Goal: Task Accomplishment & Management: Complete application form

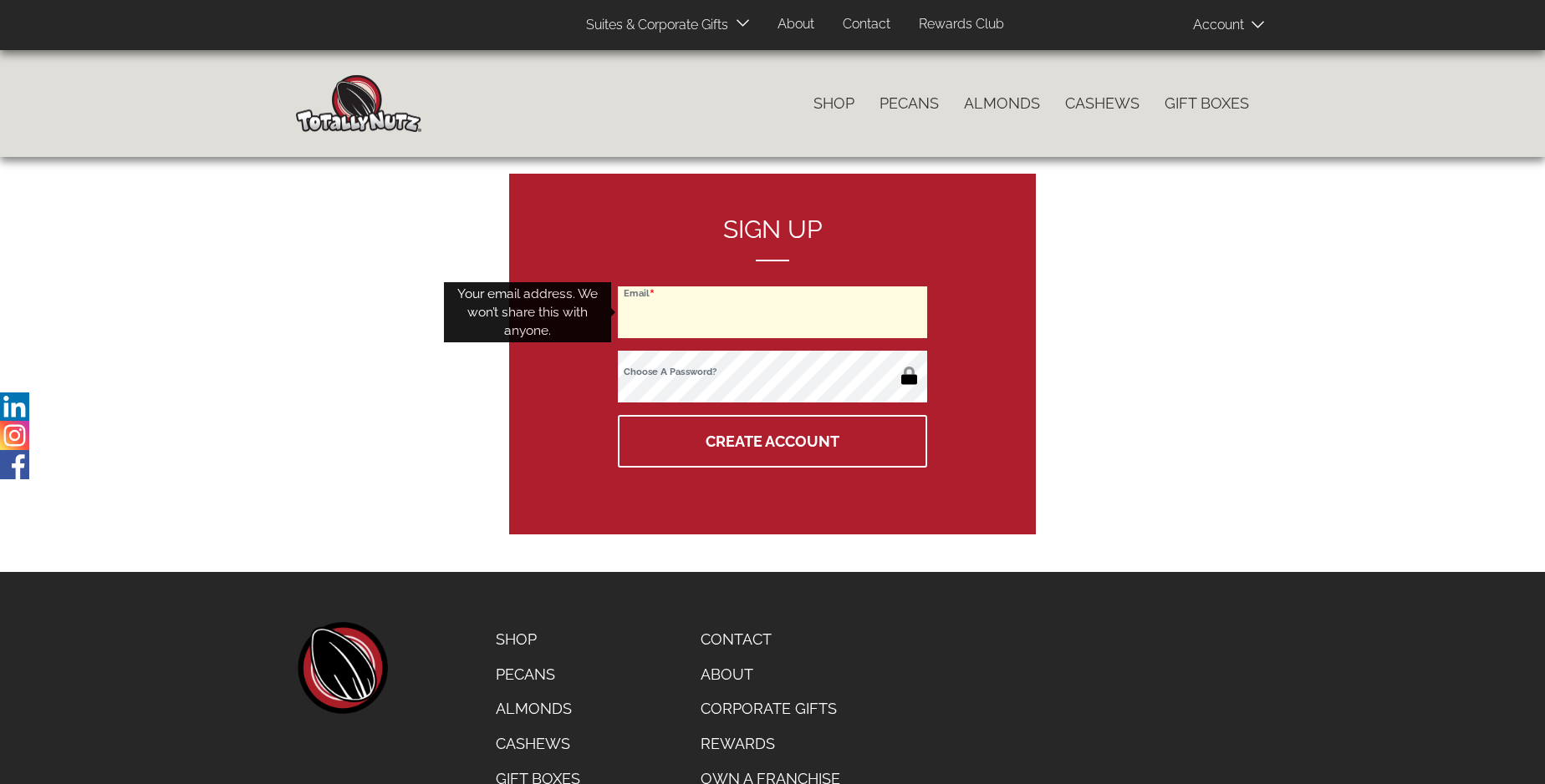
click at [772, 312] on input "Email" at bounding box center [772, 312] width 310 height 51
type input "Elinore318_Orn_1985@sigismail.com"
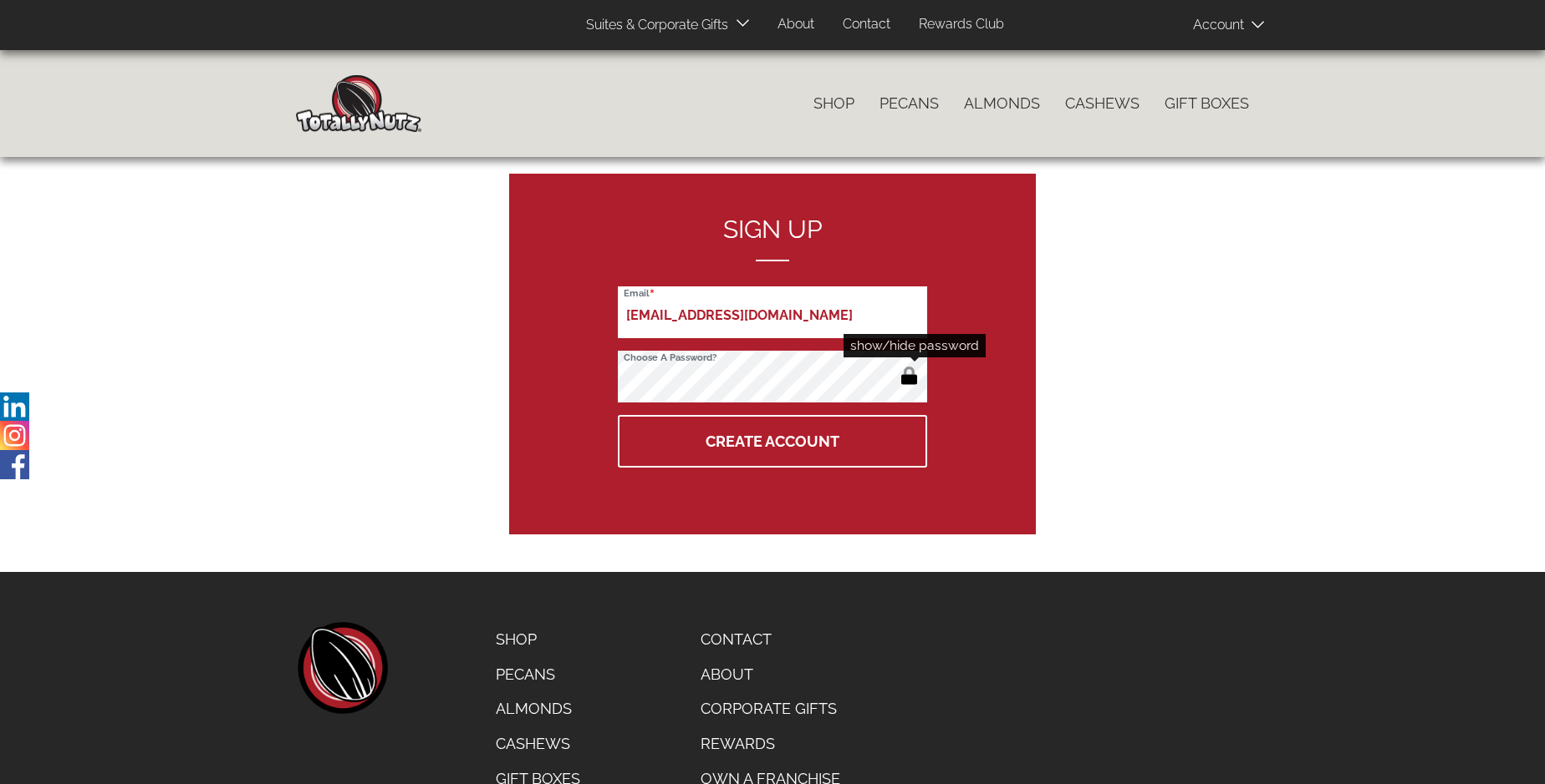
click at [909, 378] on button "button" at bounding box center [909, 377] width 28 height 27
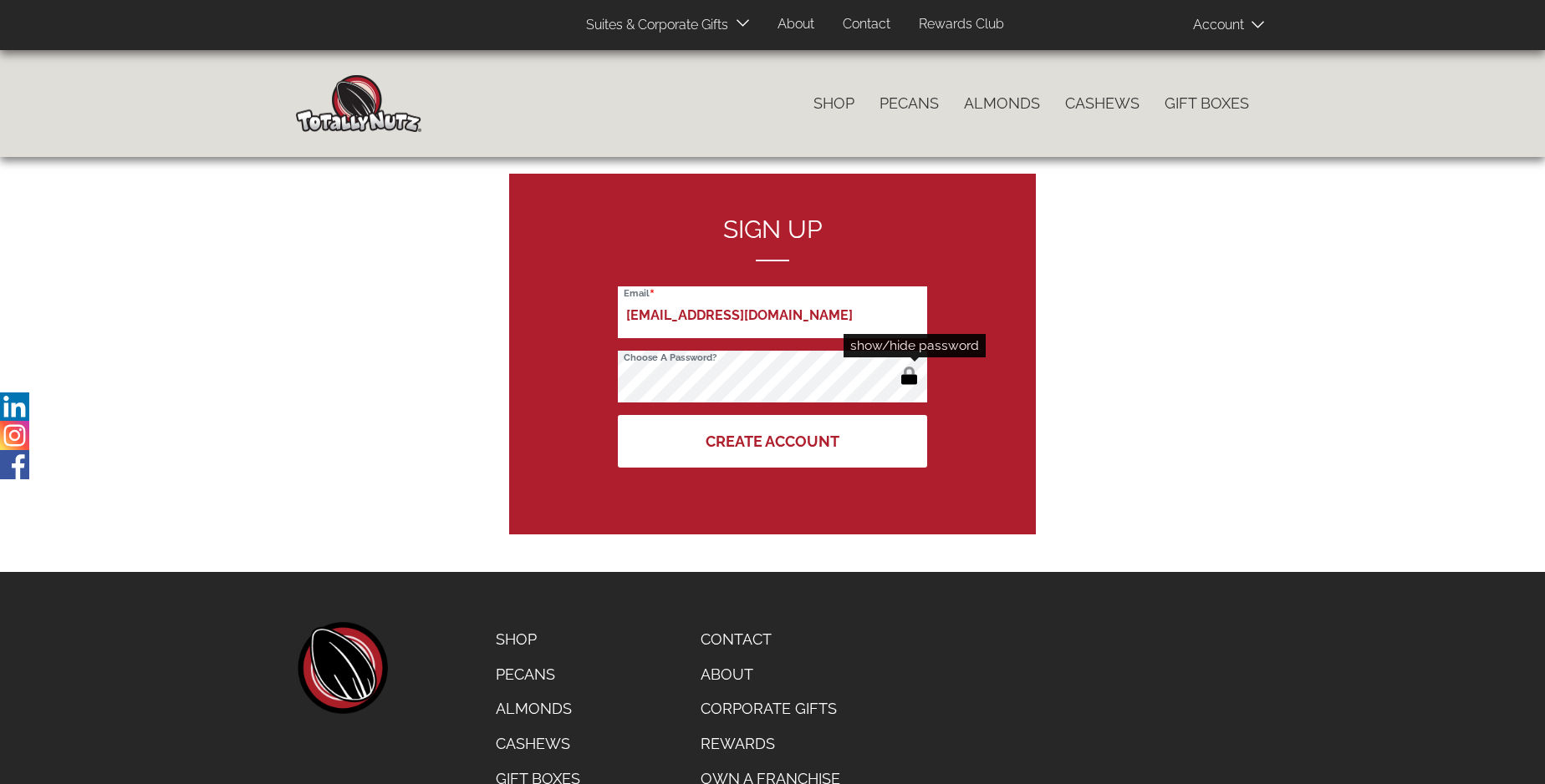
click at [772, 441] on button "Create Account" at bounding box center [772, 441] width 310 height 52
